Goal: Transaction & Acquisition: Purchase product/service

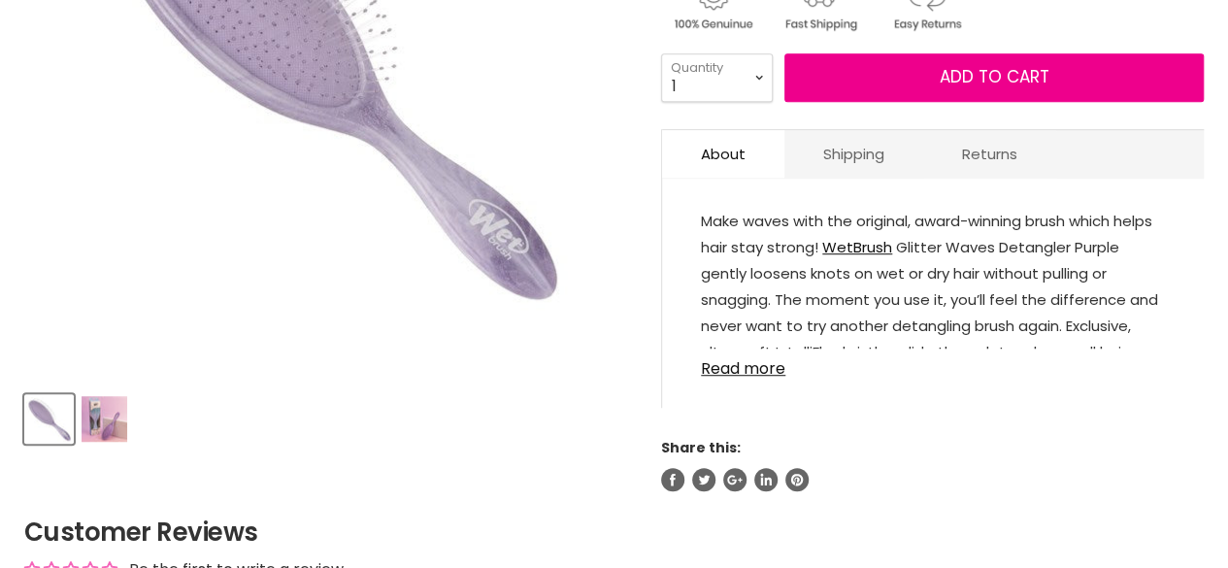
scroll to position [583, 0]
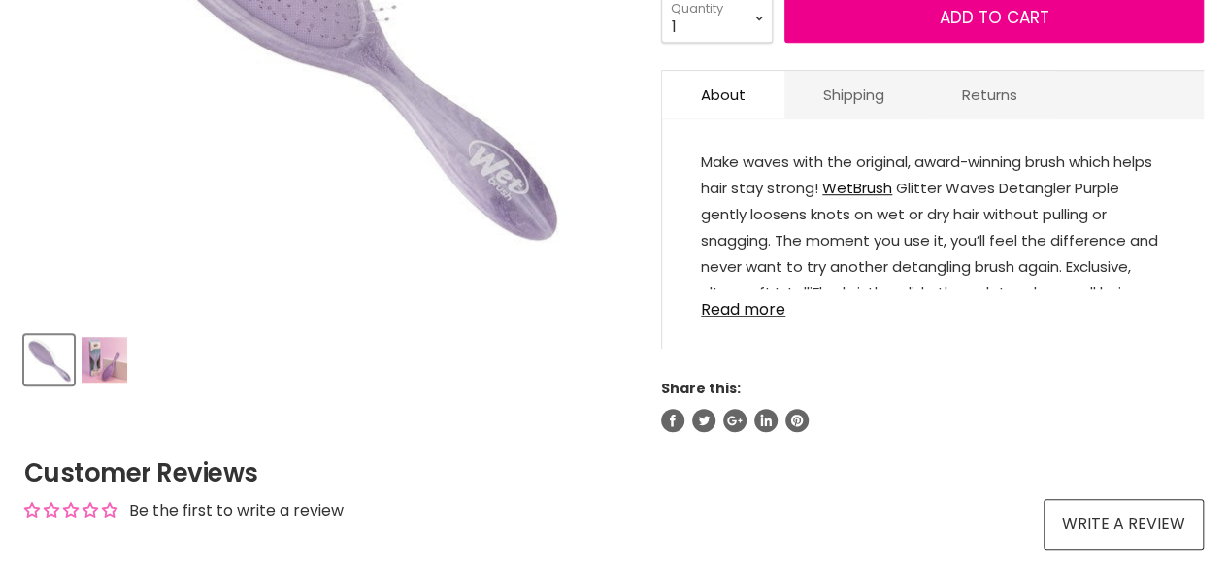
click at [104, 356] on img "Product thumbnails" at bounding box center [105, 360] width 46 height 46
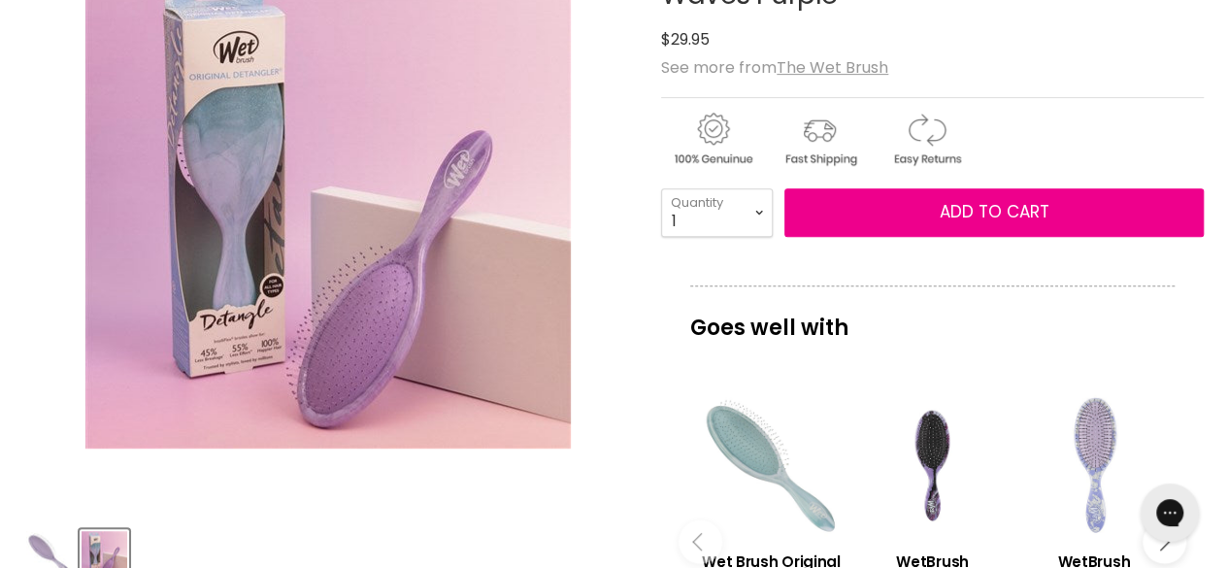
scroll to position [0, 0]
click at [50, 552] on img "Product thumbnails" at bounding box center [49, 554] width 46 height 46
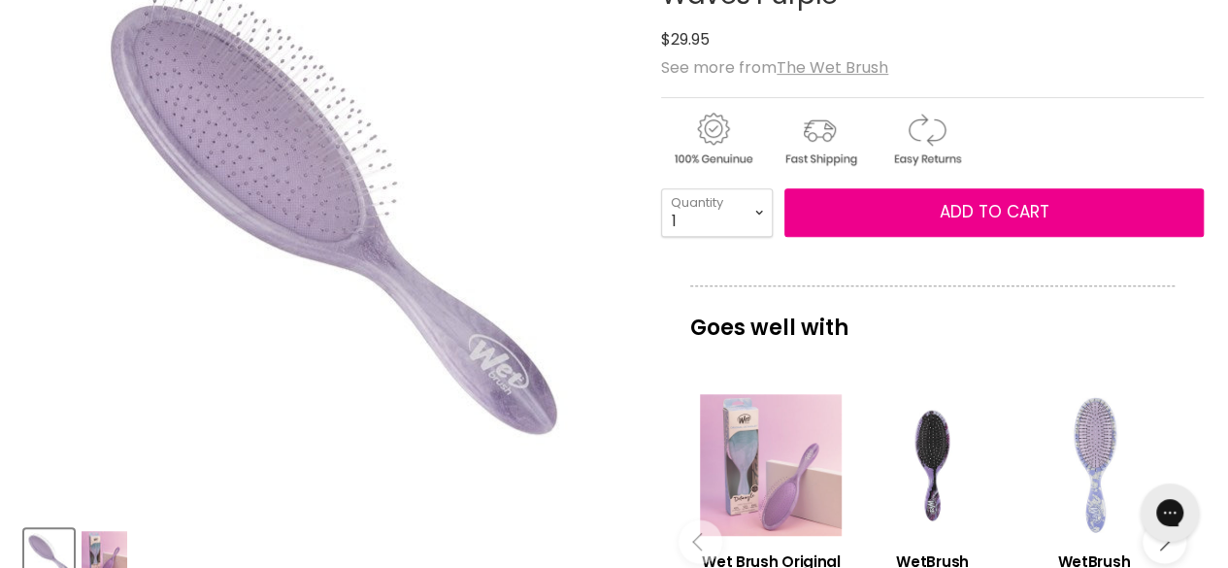
click at [796, 484] on div "Main content" at bounding box center [771, 465] width 142 height 142
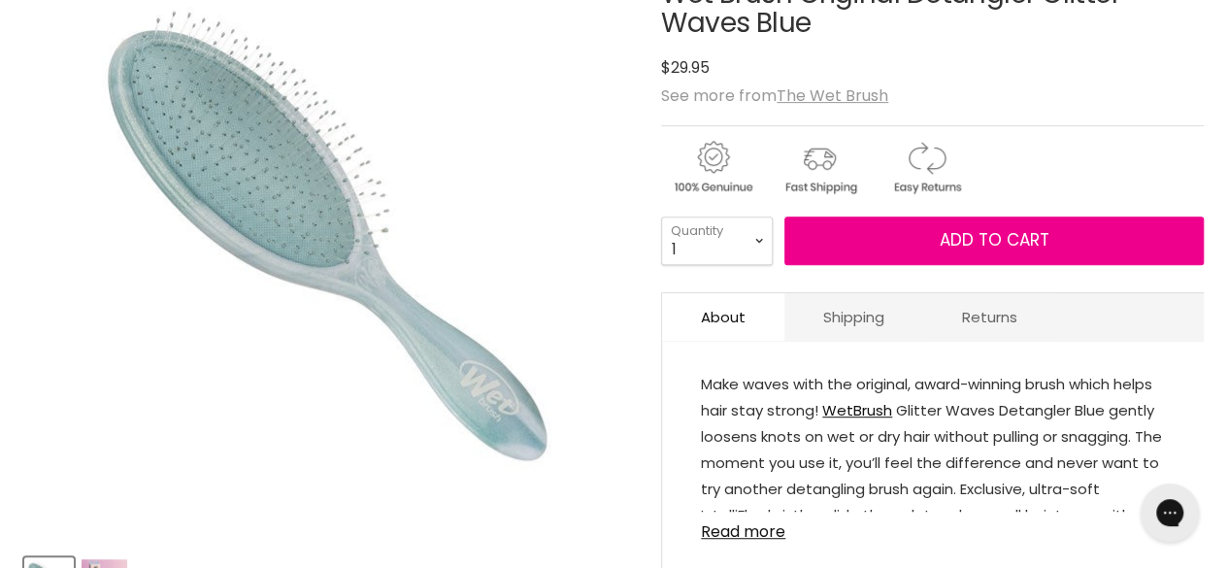
scroll to position [388, 0]
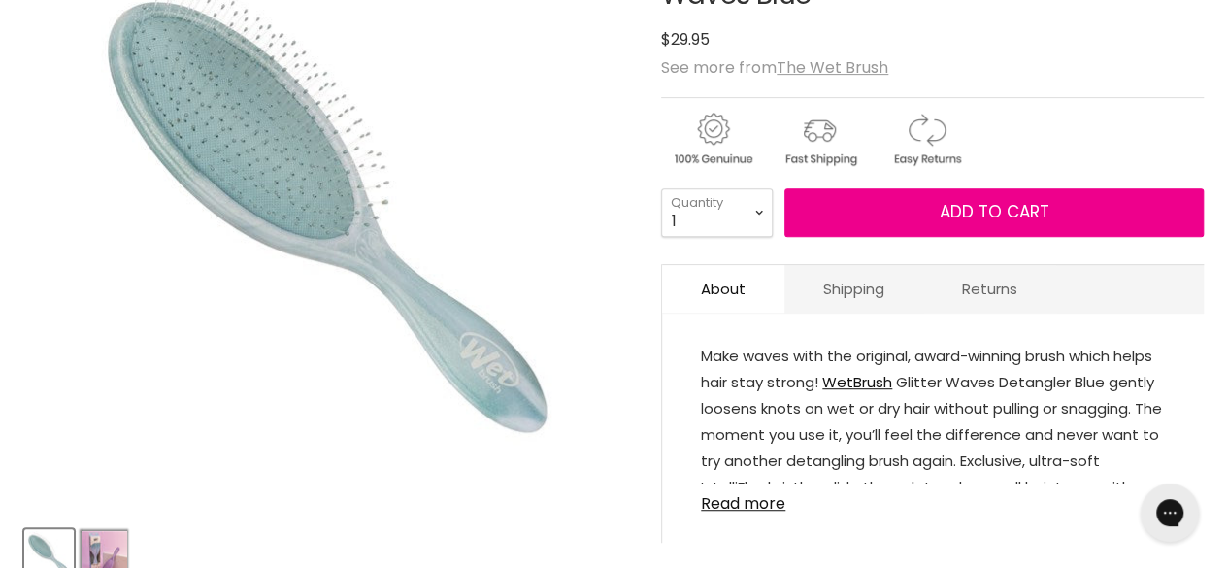
click at [116, 529] on button "Product thumbnails" at bounding box center [105, 554] width 50 height 50
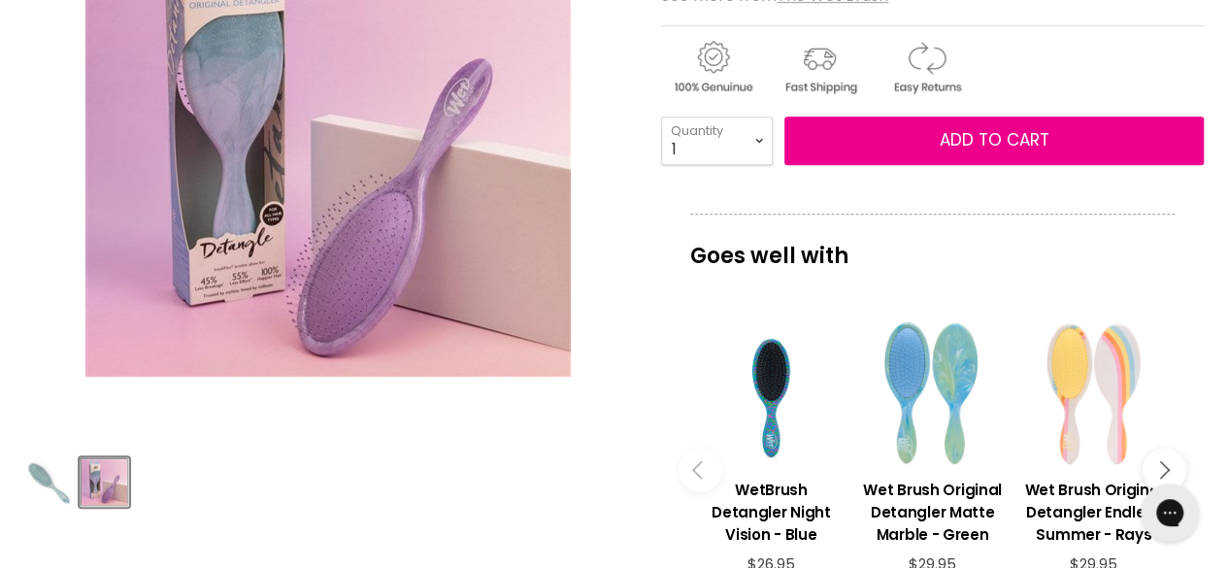
scroll to position [485, 0]
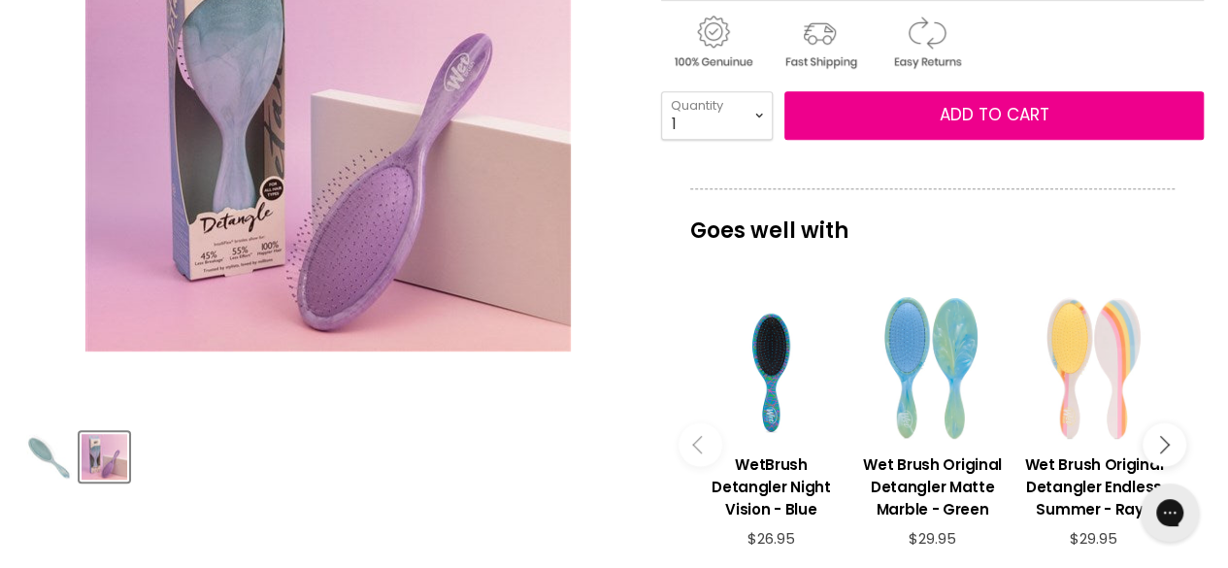
click at [46, 456] on img "Product thumbnails" at bounding box center [49, 457] width 46 height 46
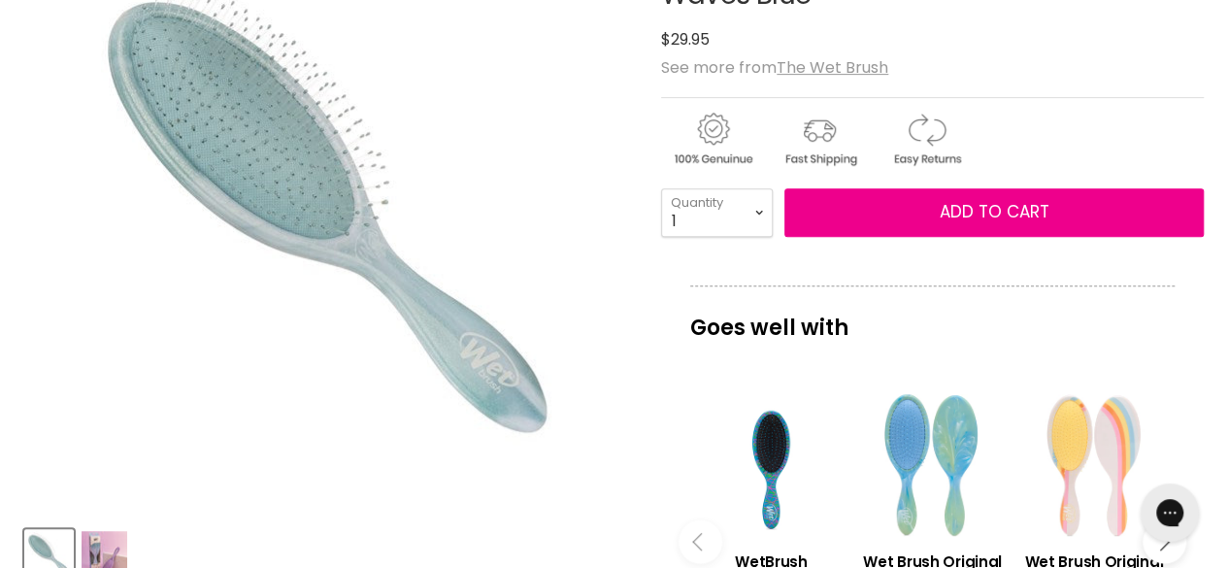
scroll to position [291, 0]
